Goal: Communication & Community: Answer question/provide support

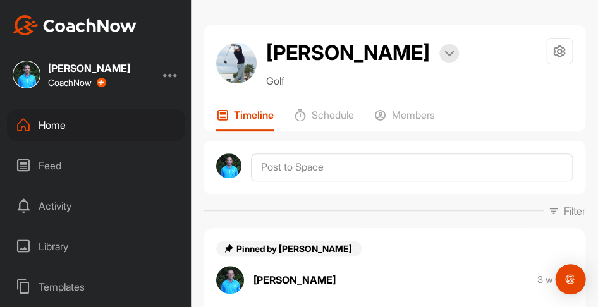
scroll to position [641, 0]
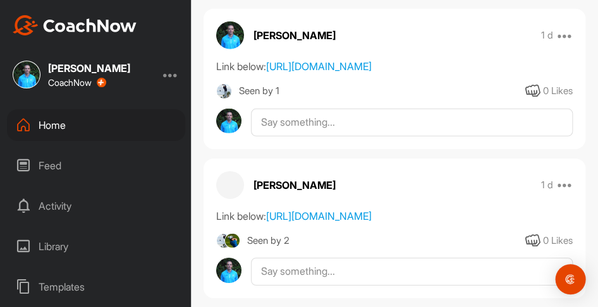
click at [58, 120] on div "Home" at bounding box center [96, 125] width 178 height 32
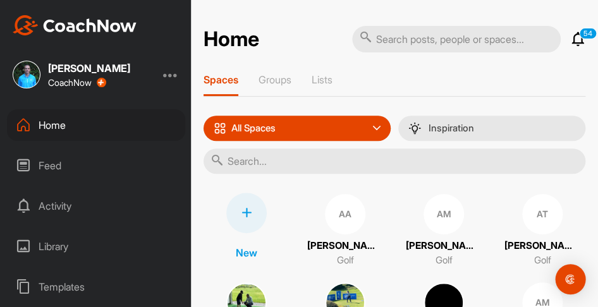
click at [271, 156] on input "text" at bounding box center [395, 161] width 382 height 25
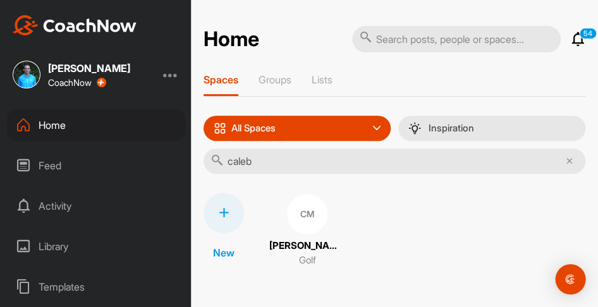
type input "caleb"
click at [309, 216] on div "CM" at bounding box center [307, 214] width 40 height 40
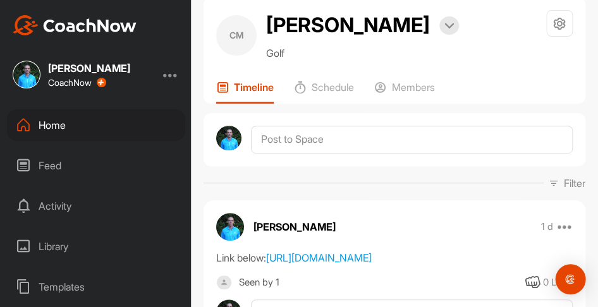
scroll to position [31, 0]
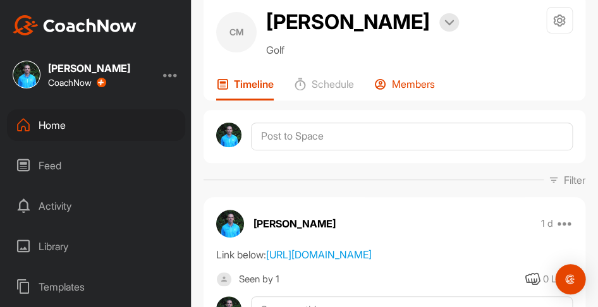
click at [403, 85] on p "Members" at bounding box center [413, 84] width 43 height 13
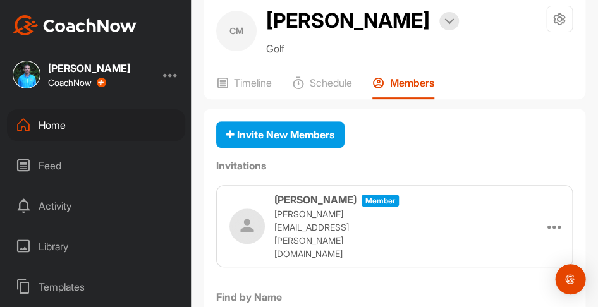
scroll to position [34, 0]
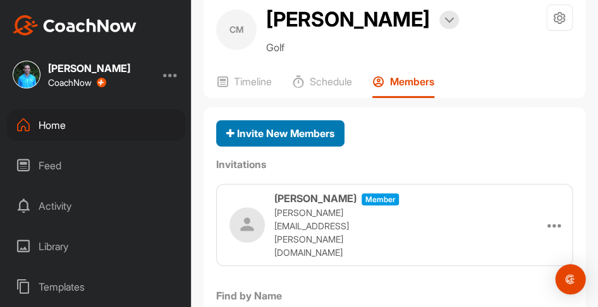
click at [292, 134] on span "Invite New Members" at bounding box center [280, 133] width 108 height 13
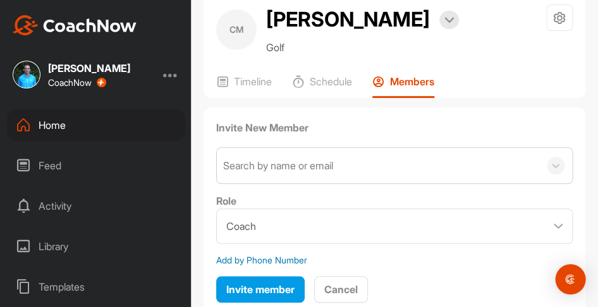
click at [276, 169] on div "Search by name or email" at bounding box center [278, 165] width 110 height 15
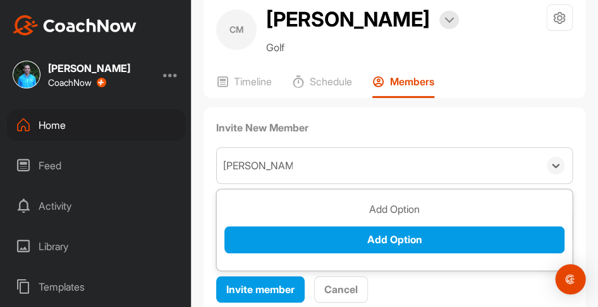
type input "[PERSON_NAME]"
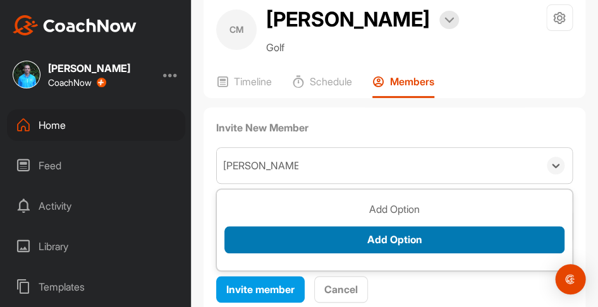
click at [356, 240] on button "Add Option" at bounding box center [394, 239] width 340 height 27
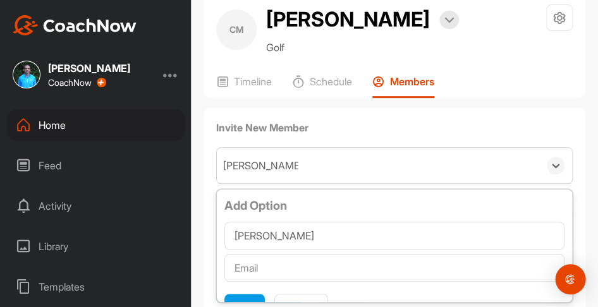
type input "[PERSON_NAME][EMAIL_ADDRESS][PERSON_NAME][DOMAIN_NAME]"
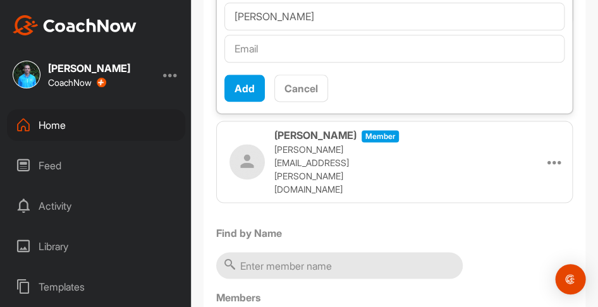
scroll to position [253, 0]
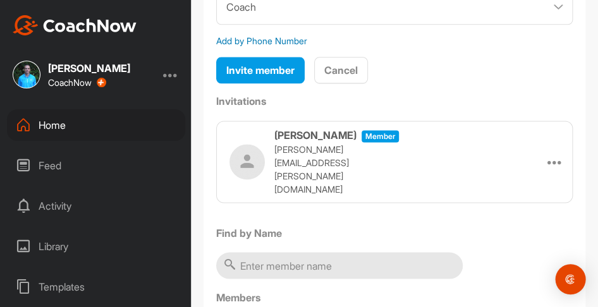
click at [439, 199] on div "Invite New Member Search by name or email Role Coach Member Add by Phone Number…" at bounding box center [395, 186] width 382 height 596
click at [551, 154] on icon at bounding box center [555, 161] width 15 height 15
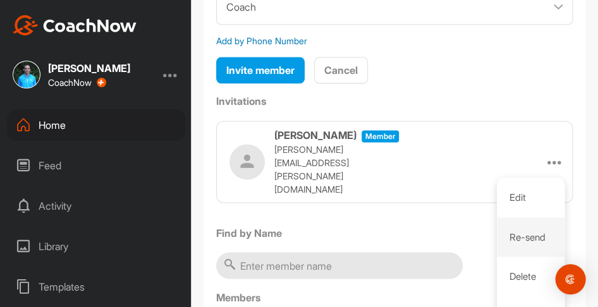
click at [522, 233] on li "Re-send" at bounding box center [531, 237] width 68 height 40
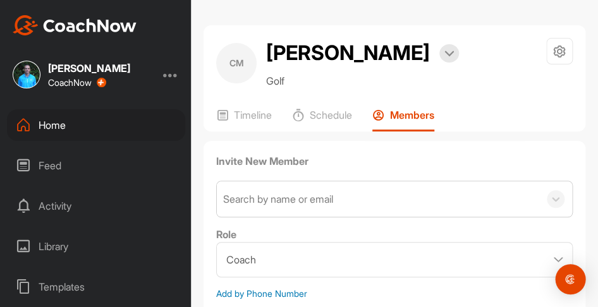
scroll to position [0, 0]
click at [63, 125] on div "Home" at bounding box center [96, 125] width 178 height 32
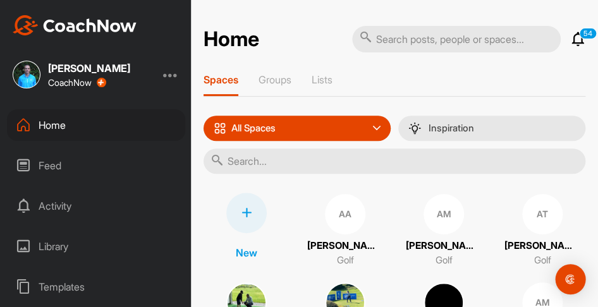
click at [262, 162] on input "text" at bounding box center [395, 161] width 382 height 25
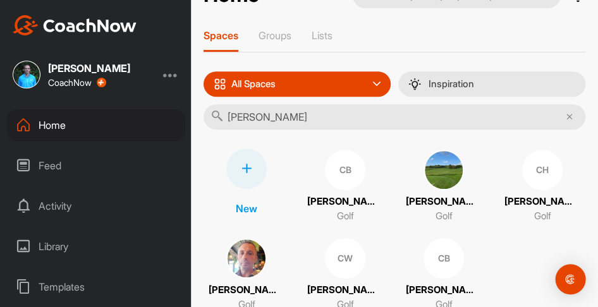
scroll to position [46, 0]
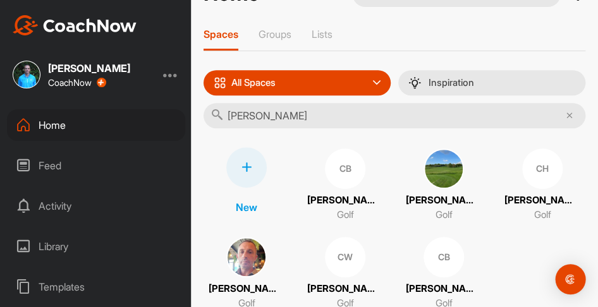
type input "[PERSON_NAME]"
click at [541, 177] on div "CH" at bounding box center [542, 169] width 40 height 40
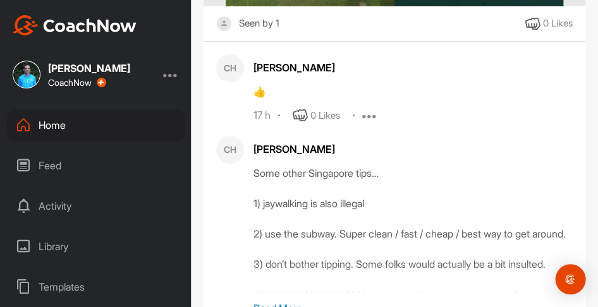
scroll to position [1010, 0]
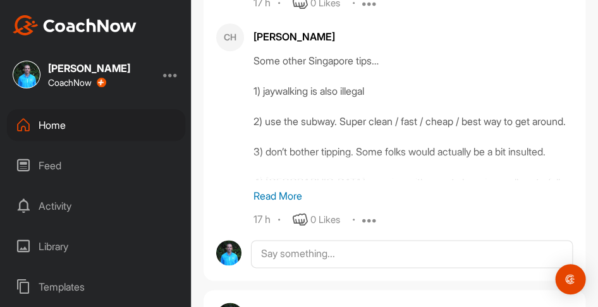
click at [278, 195] on p "Read More" at bounding box center [413, 195] width 319 height 15
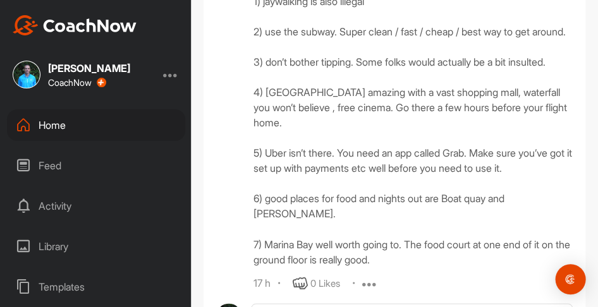
scroll to position [1158, 0]
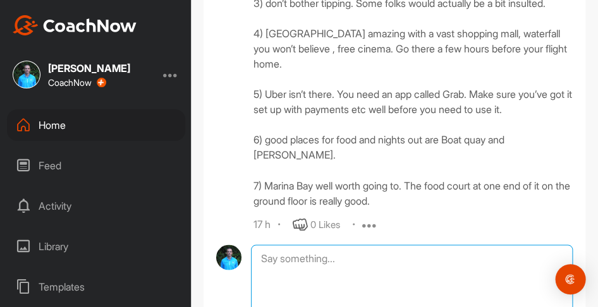
click at [298, 273] on textarea at bounding box center [412, 308] width 322 height 126
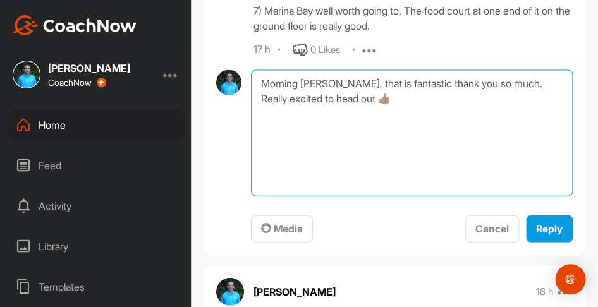
scroll to position [1357, 0]
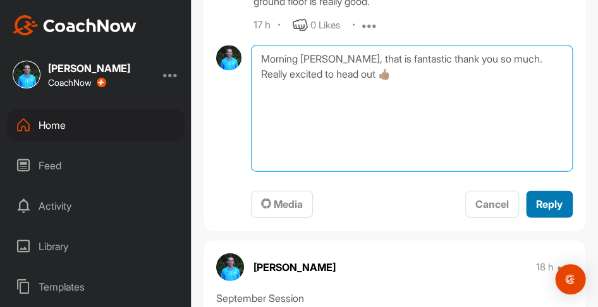
type textarea "Morning [PERSON_NAME], that is fantastic thank you so much. Really excited to h…"
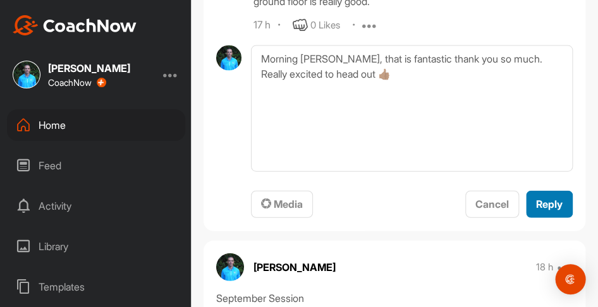
click at [545, 211] on span "Reply" at bounding box center [549, 204] width 27 height 13
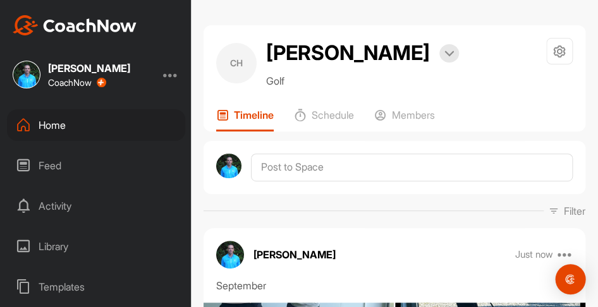
scroll to position [0, 0]
